Goal: Task Accomplishment & Management: Manage account settings

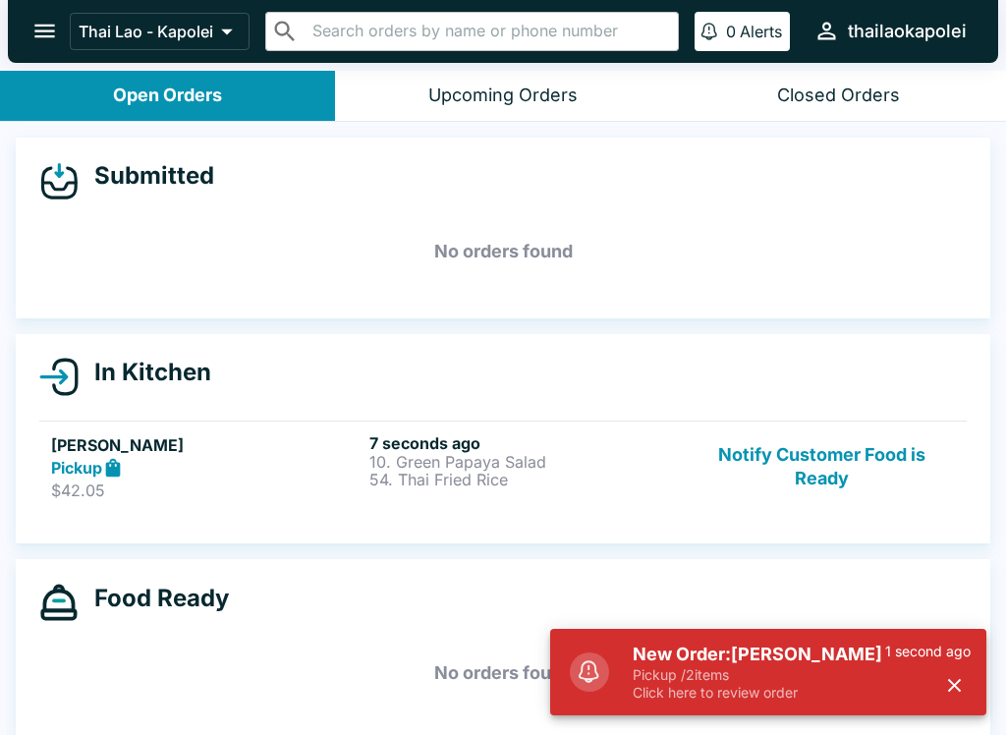
click at [378, 453] on p "10. Green Papaya Salad" at bounding box center [525, 462] width 311 height 18
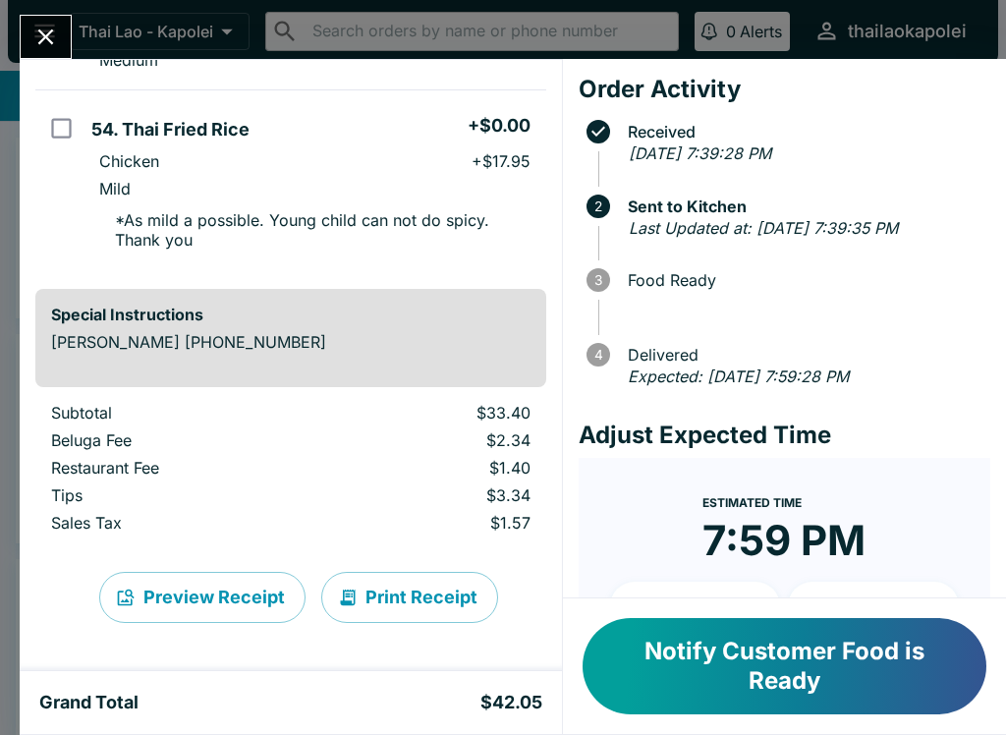
scroll to position [268, 0]
click at [790, 673] on button "Notify Customer Food is Ready" at bounding box center [785, 666] width 404 height 96
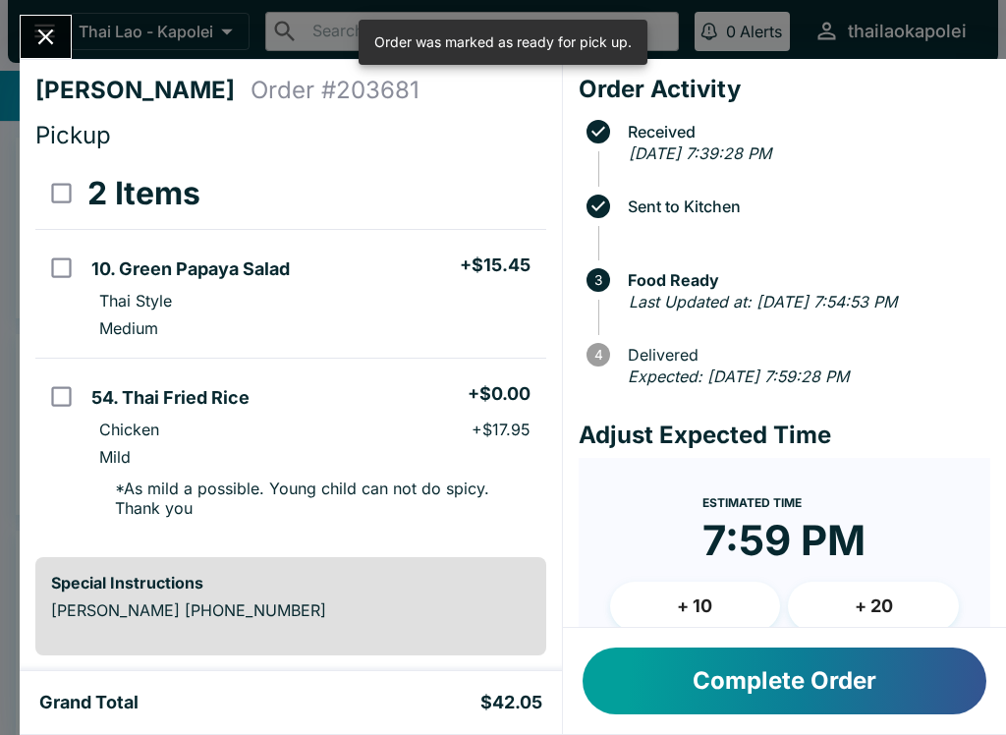
scroll to position [0, 0]
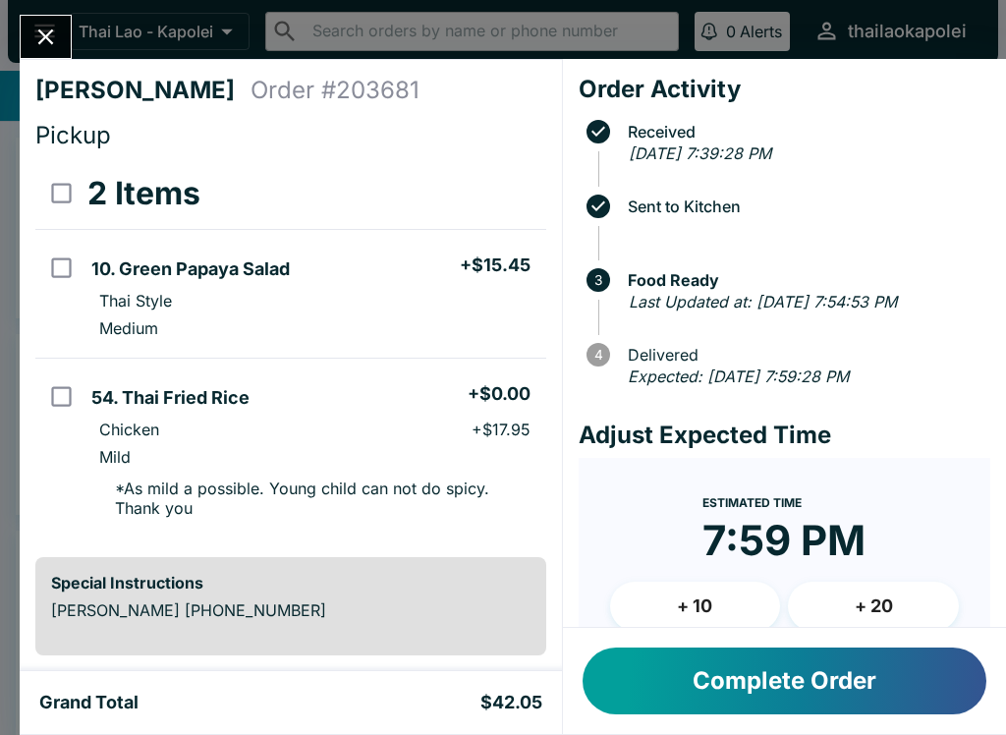
click at [847, 690] on button "Complete Order" at bounding box center [785, 681] width 404 height 67
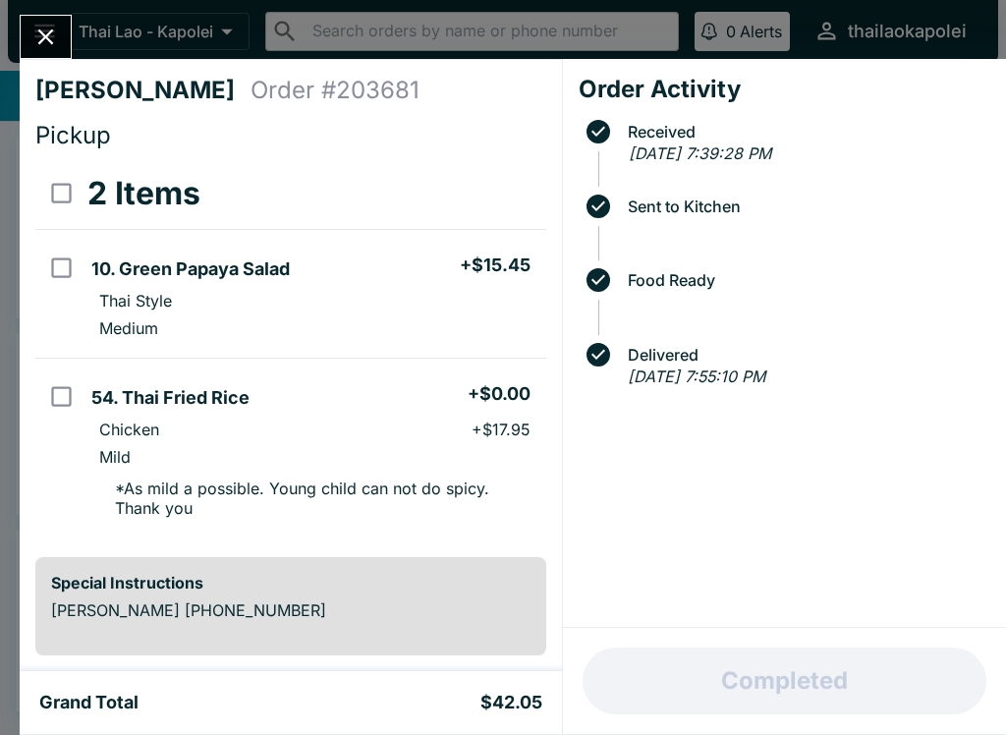
click at [44, 30] on icon "Close" at bounding box center [45, 37] width 27 height 27
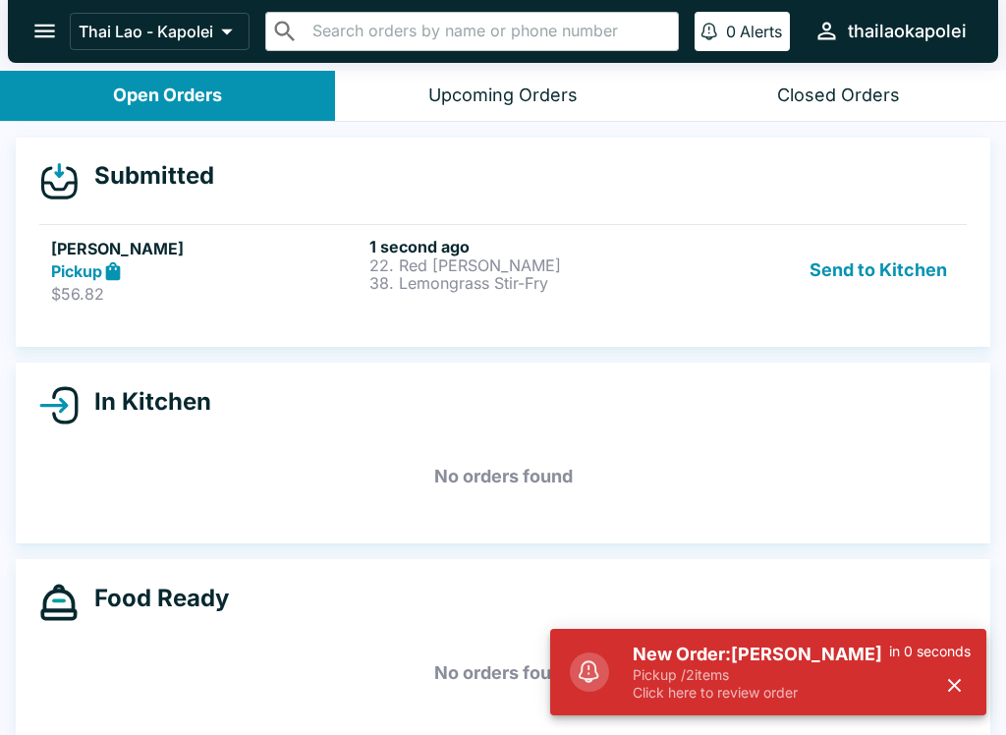
click at [902, 292] on button "Send to Kitchen" at bounding box center [878, 271] width 153 height 68
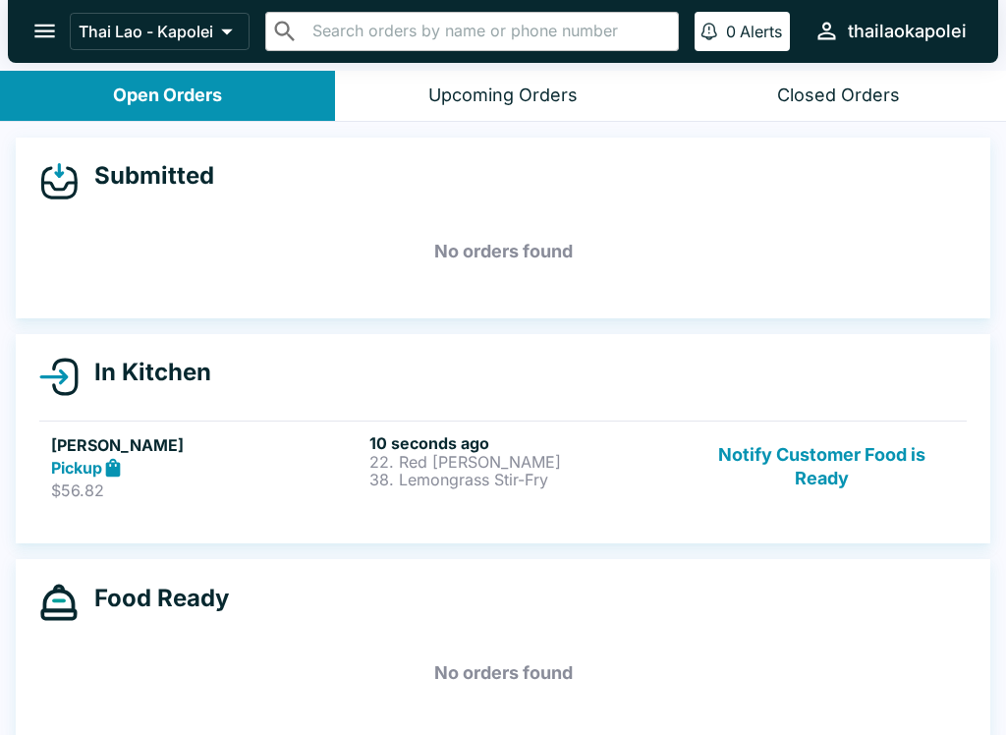
click at [502, 463] on p "22. Red [PERSON_NAME]" at bounding box center [525, 462] width 311 height 18
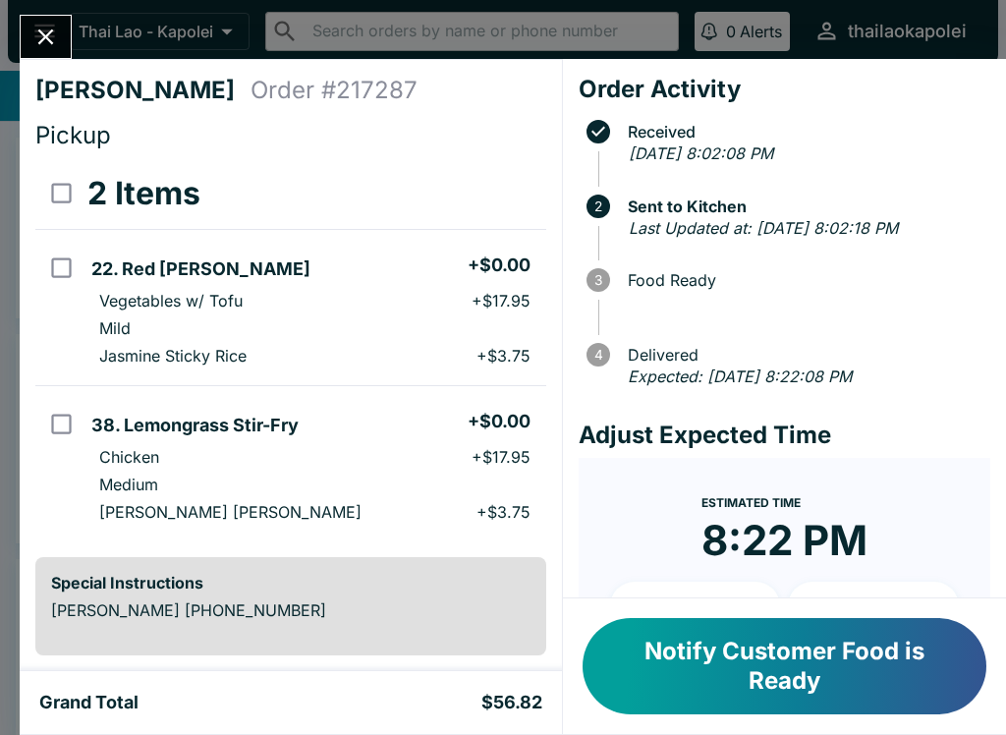
click at [64, 30] on button "Close" at bounding box center [46, 37] width 50 height 42
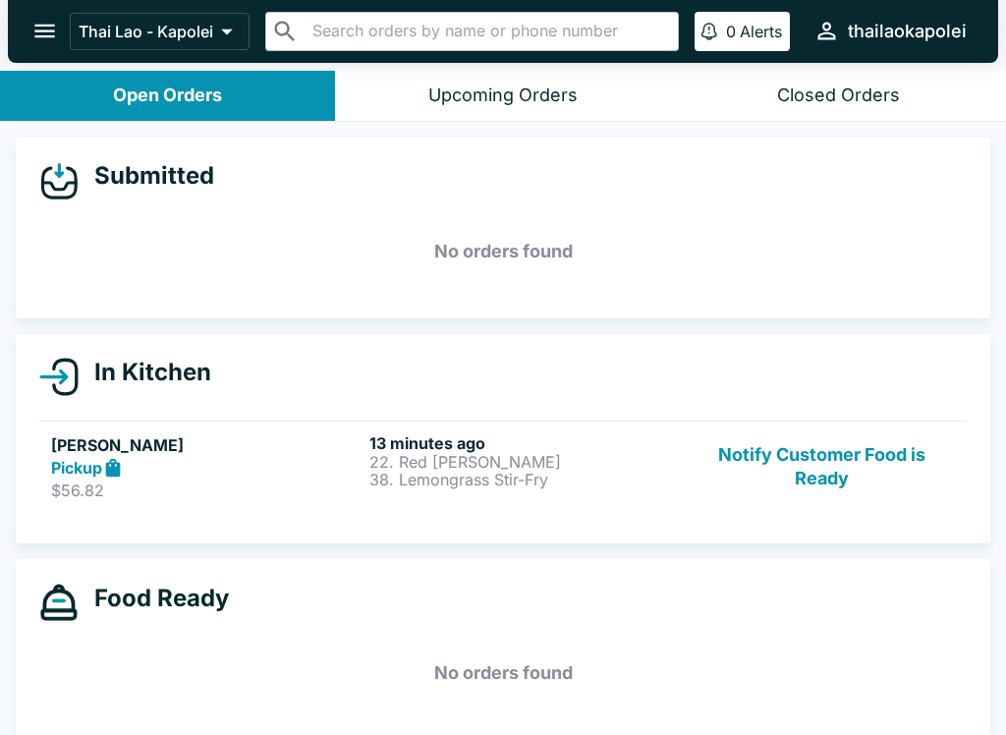
click at [839, 96] on div "Closed Orders" at bounding box center [838, 96] width 123 height 23
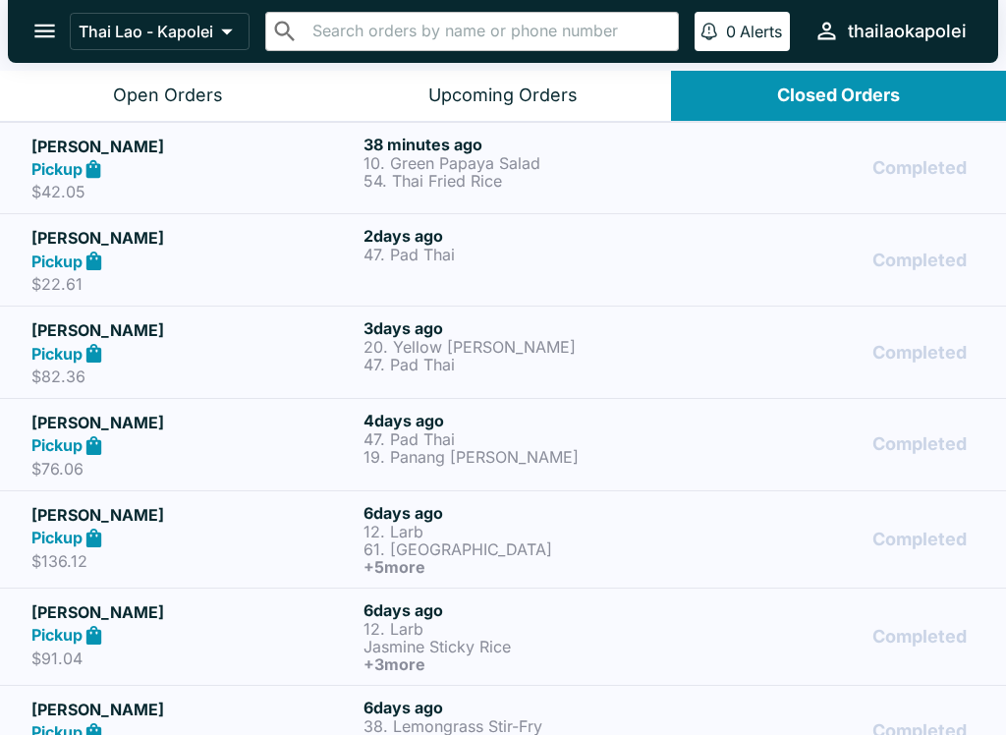
click at [664, 159] on p "10. Green Papaya Salad" at bounding box center [526, 163] width 324 height 18
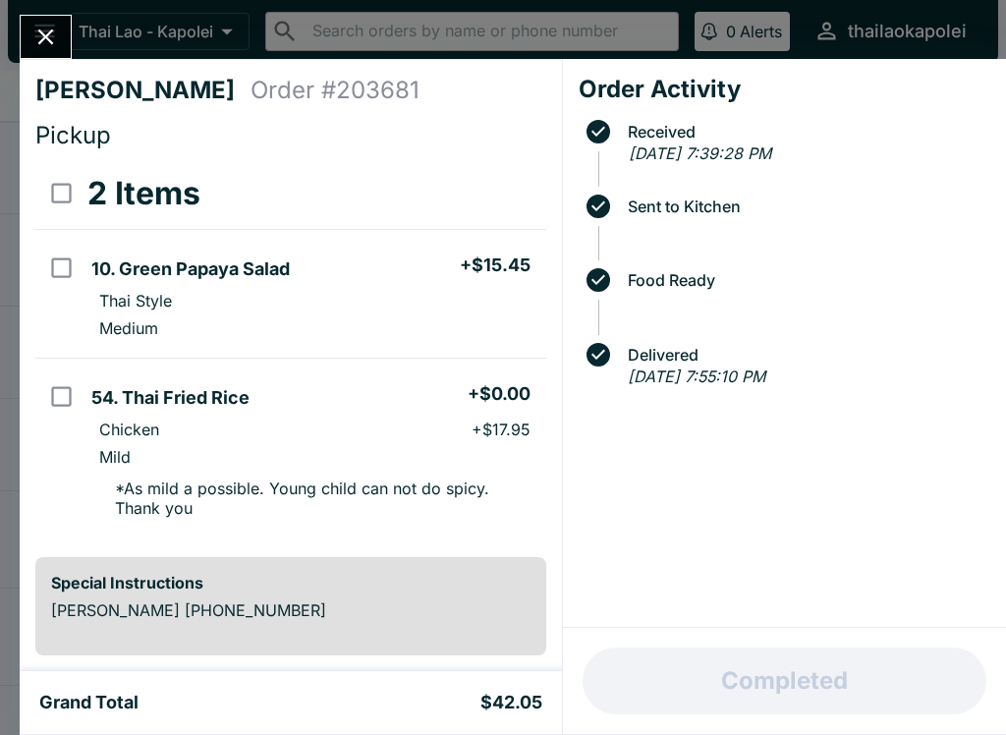
click at [39, 37] on icon "Close" at bounding box center [45, 37] width 27 height 27
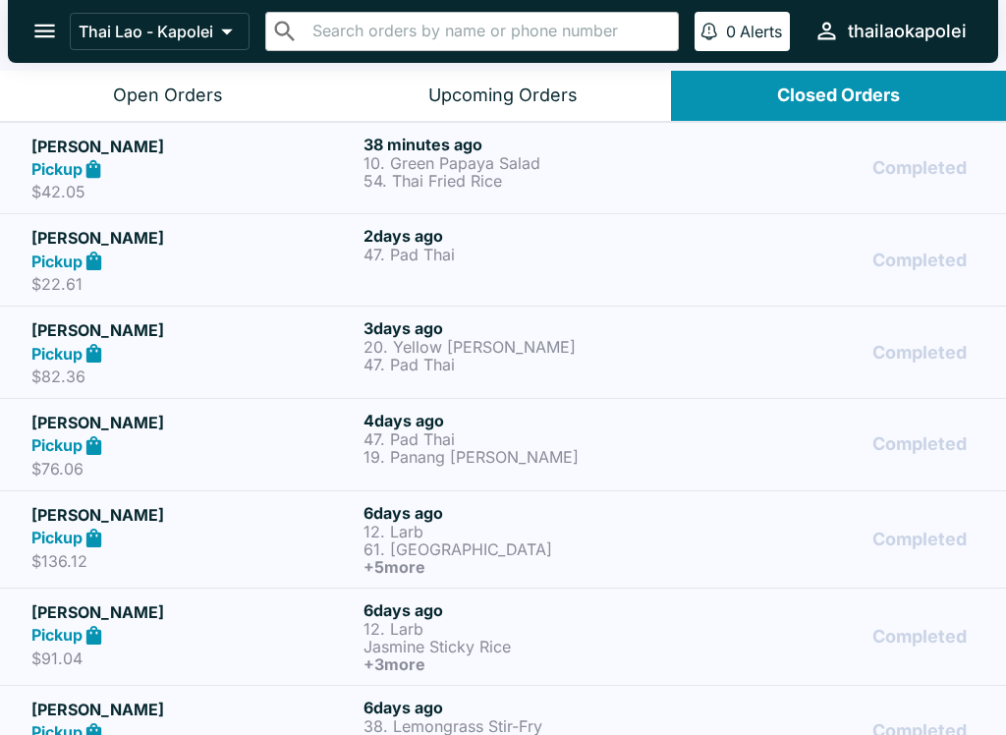
click at [160, 85] on div "Open Orders" at bounding box center [168, 96] width 110 height 23
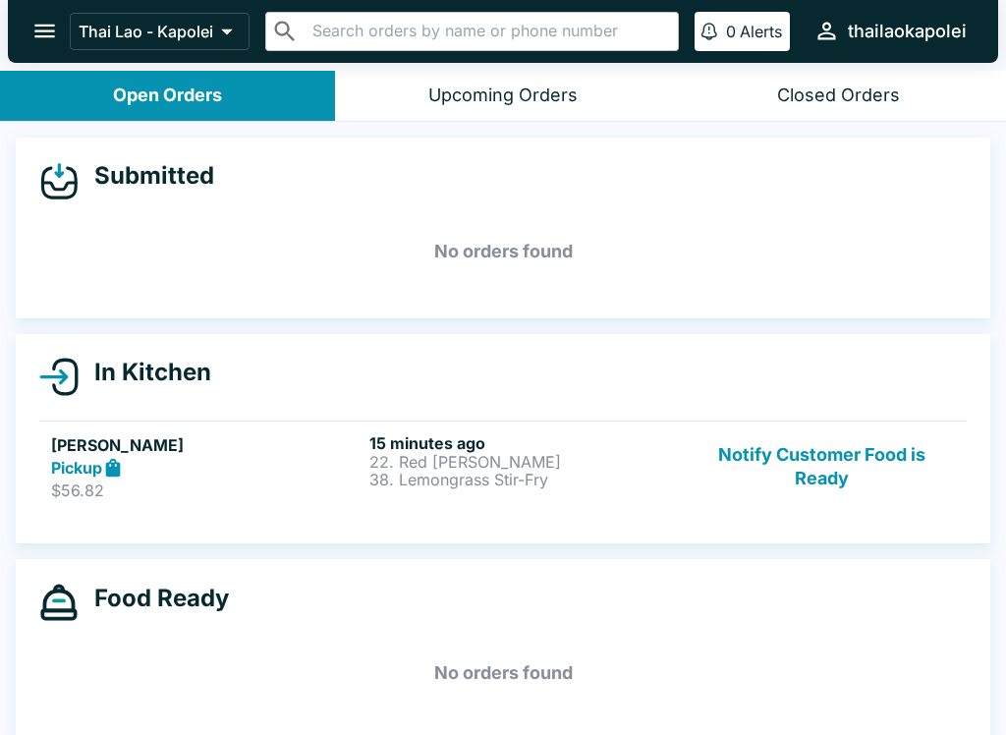
click at [819, 473] on button "Notify Customer Food is Ready" at bounding box center [822, 467] width 266 height 68
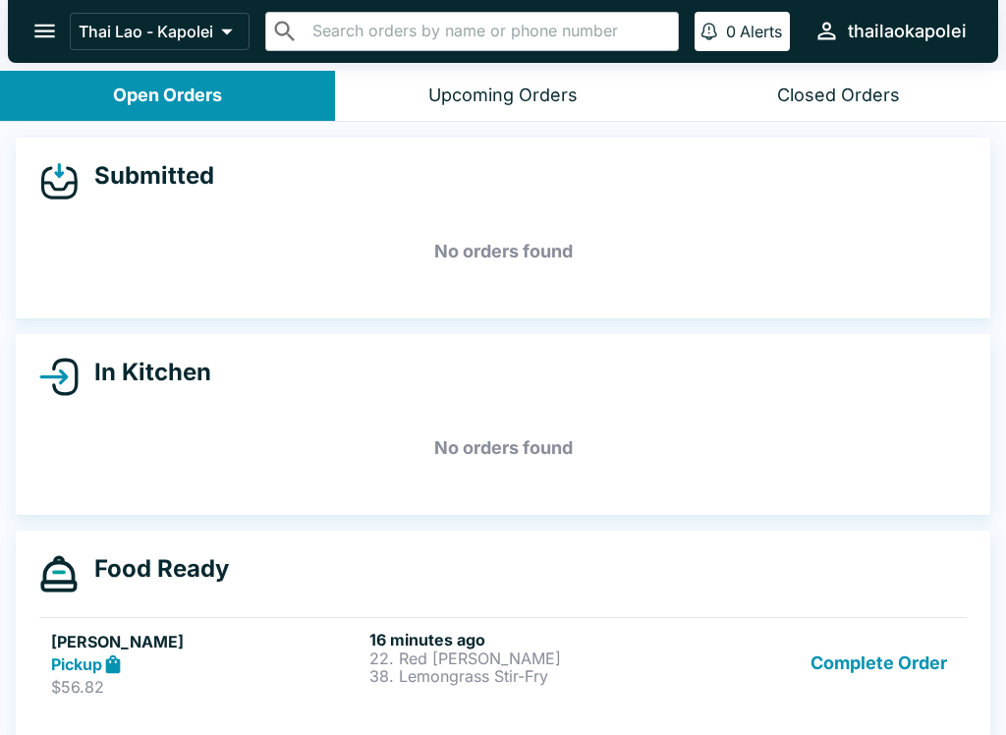
click at [857, 663] on button "Complete Order" at bounding box center [879, 664] width 152 height 68
